Goal: Task Accomplishment & Management: Understand process/instructions

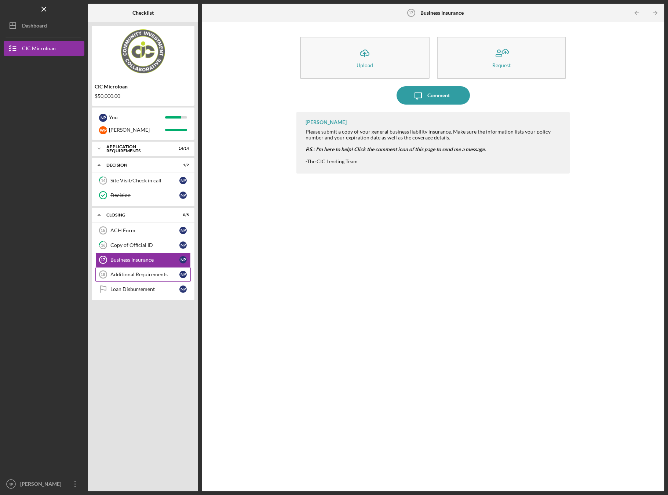
click at [136, 274] on div "Additional Requirements" at bounding box center [144, 274] width 69 height 6
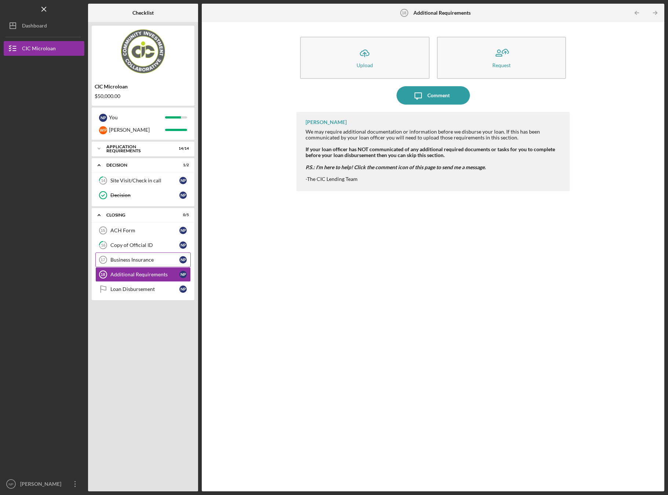
click at [140, 263] on link "Business Insurance 17 Business Insurance N P" at bounding box center [142, 259] width 95 height 15
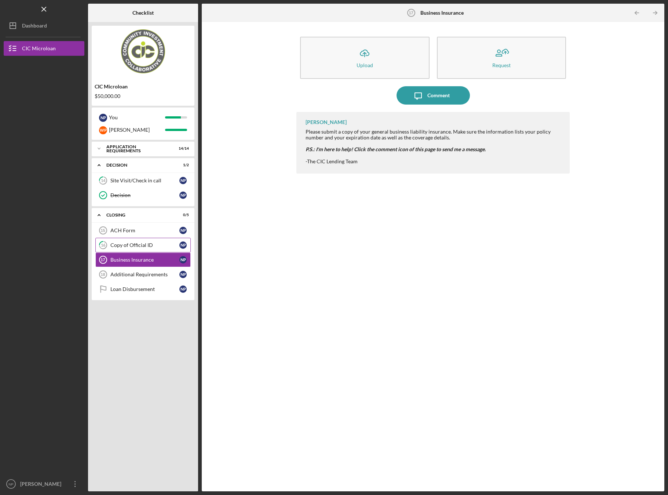
click at [140, 245] on div "Copy of Official ID" at bounding box center [144, 245] width 69 height 6
